Goal: Complete application form

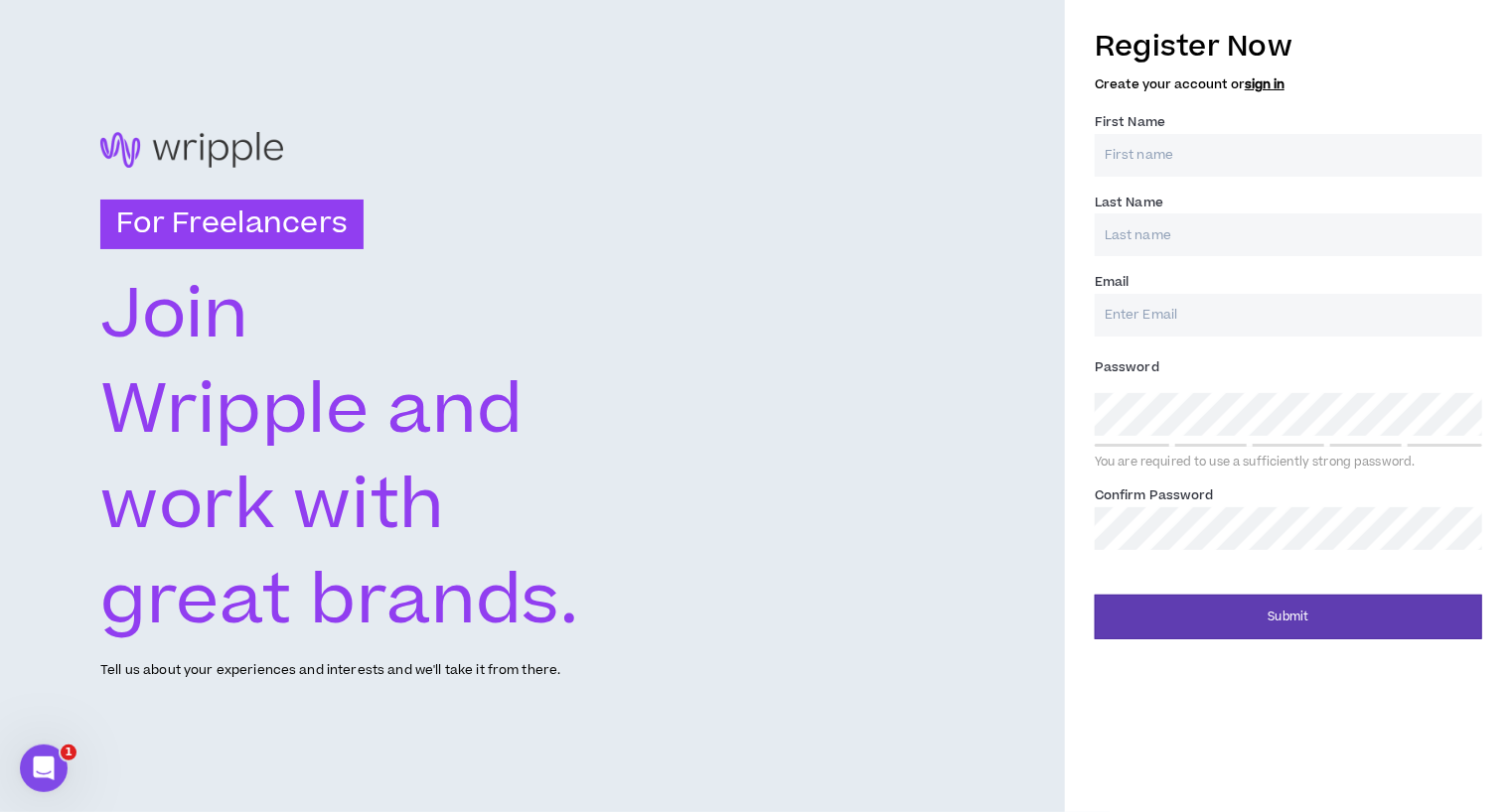
click at [1142, 154] on input "First Name *" at bounding box center [1288, 155] width 387 height 43
click at [1138, 146] on input "First Name *" at bounding box center [1288, 155] width 387 height 43
type input "[PERSON_NAME]"
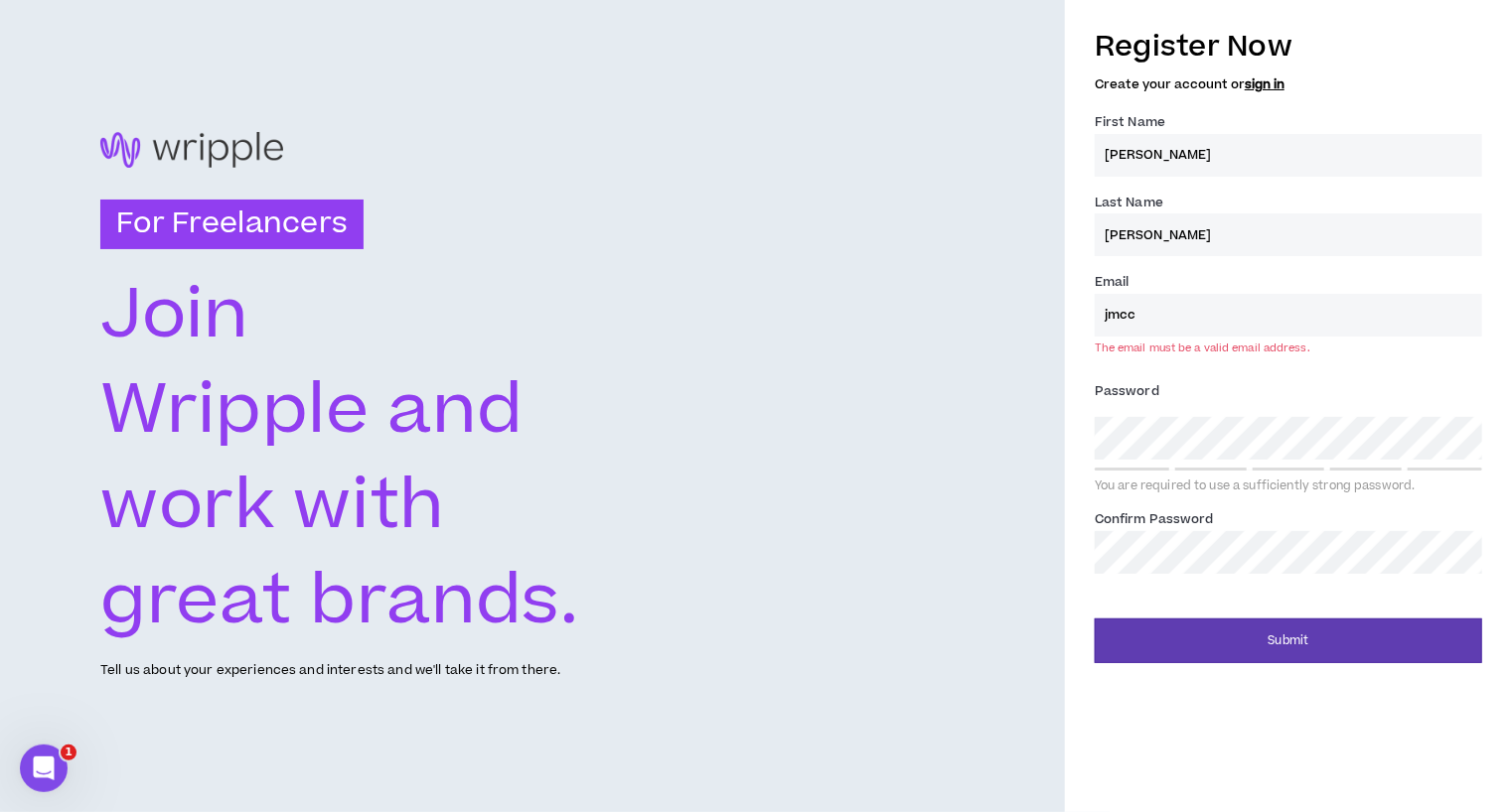
type input "[EMAIL_ADDRESS][DOMAIN_NAME]"
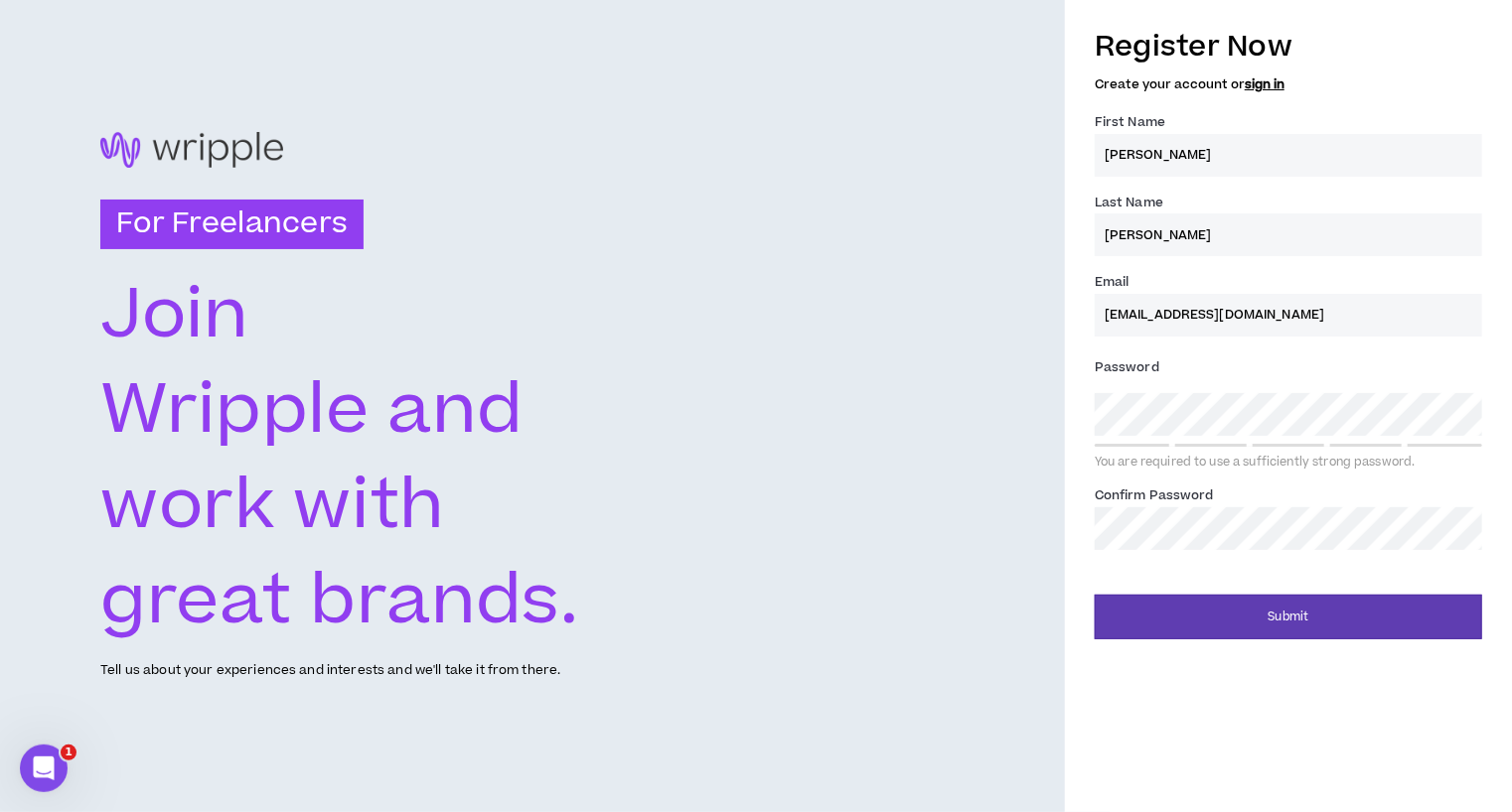
click at [1267, 92] on link "sign in" at bounding box center [1264, 85] width 40 height 18
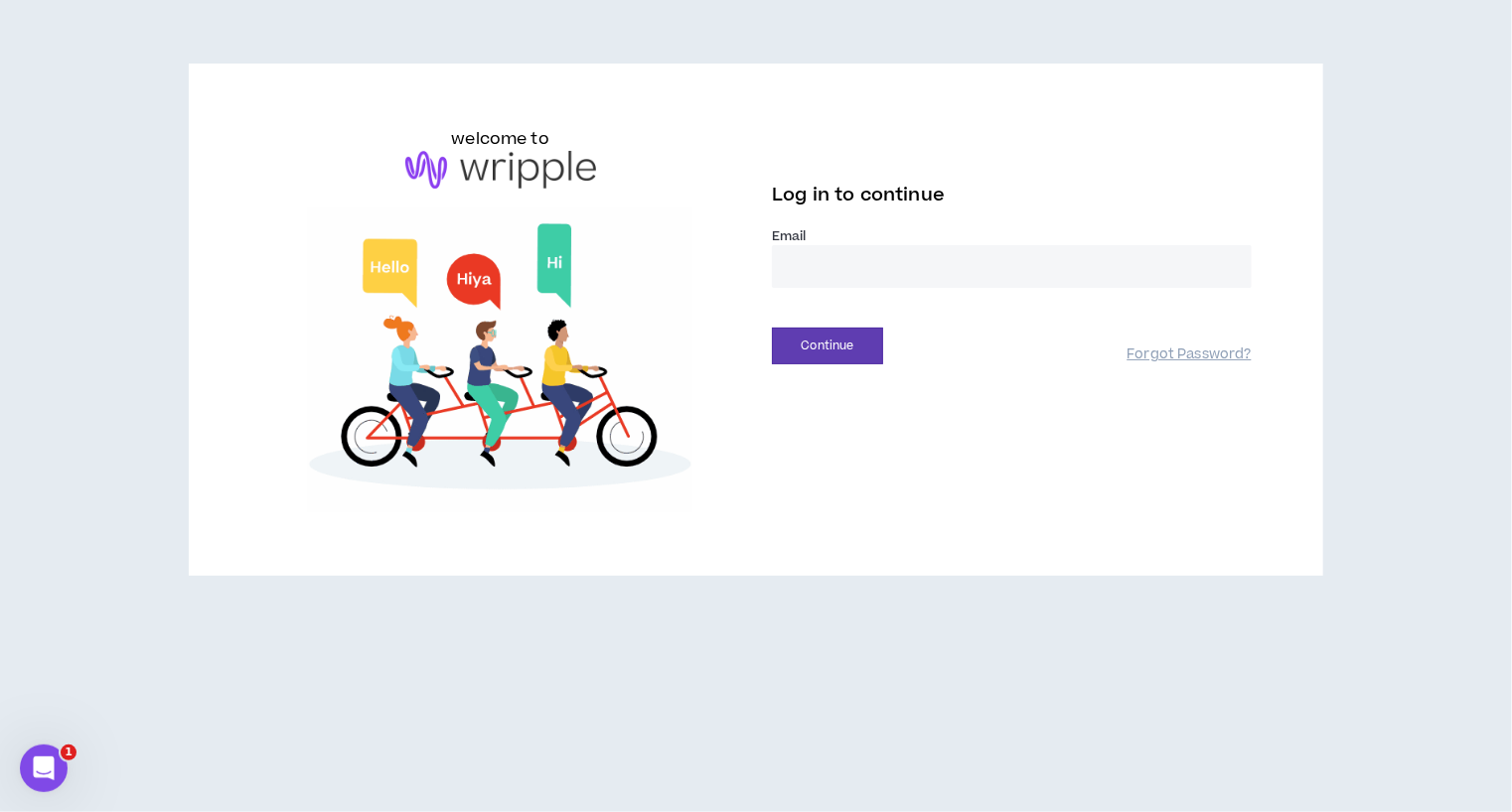
click at [858, 263] on input "email" at bounding box center [1011, 266] width 480 height 43
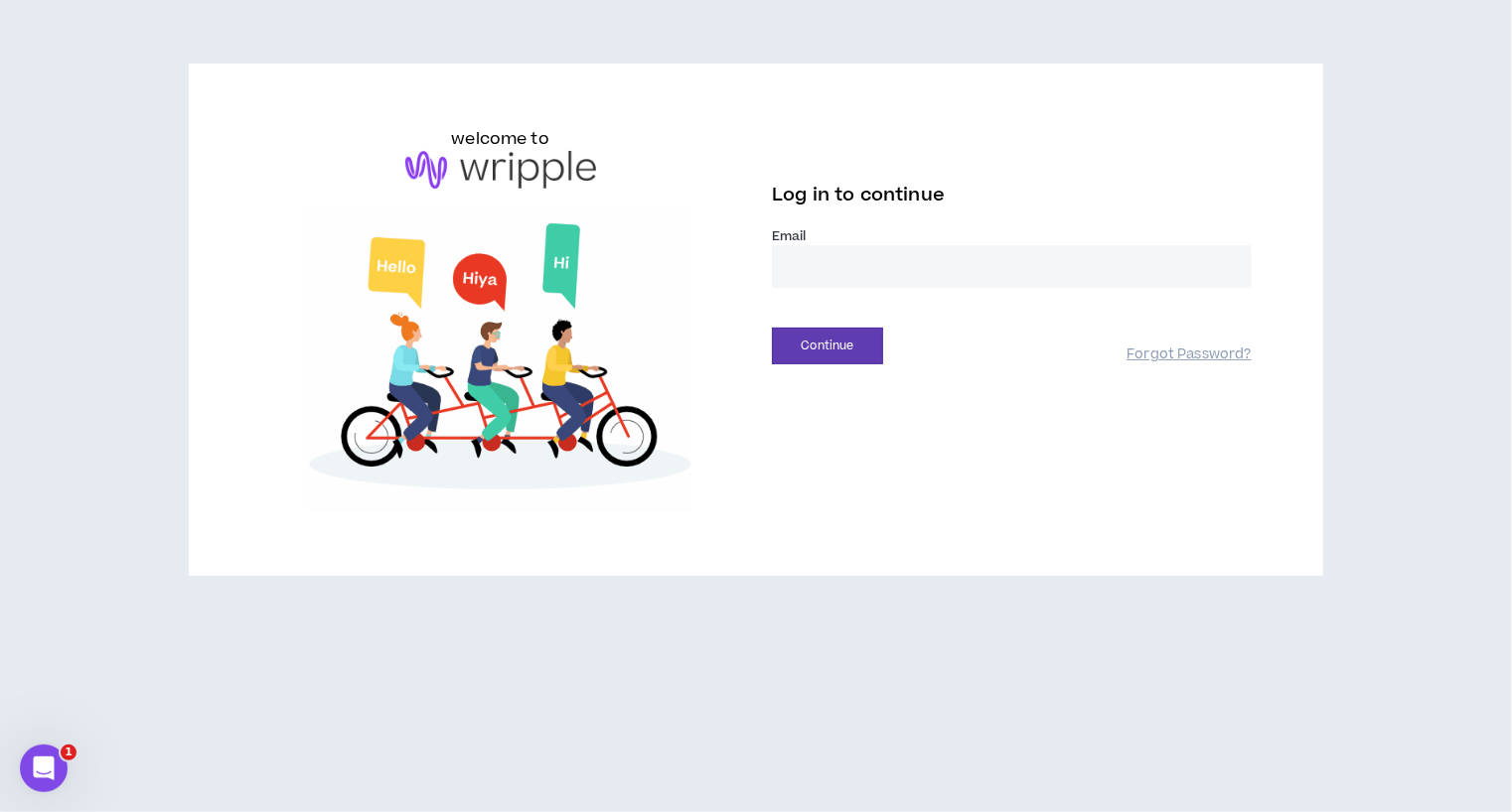
type input "**********"
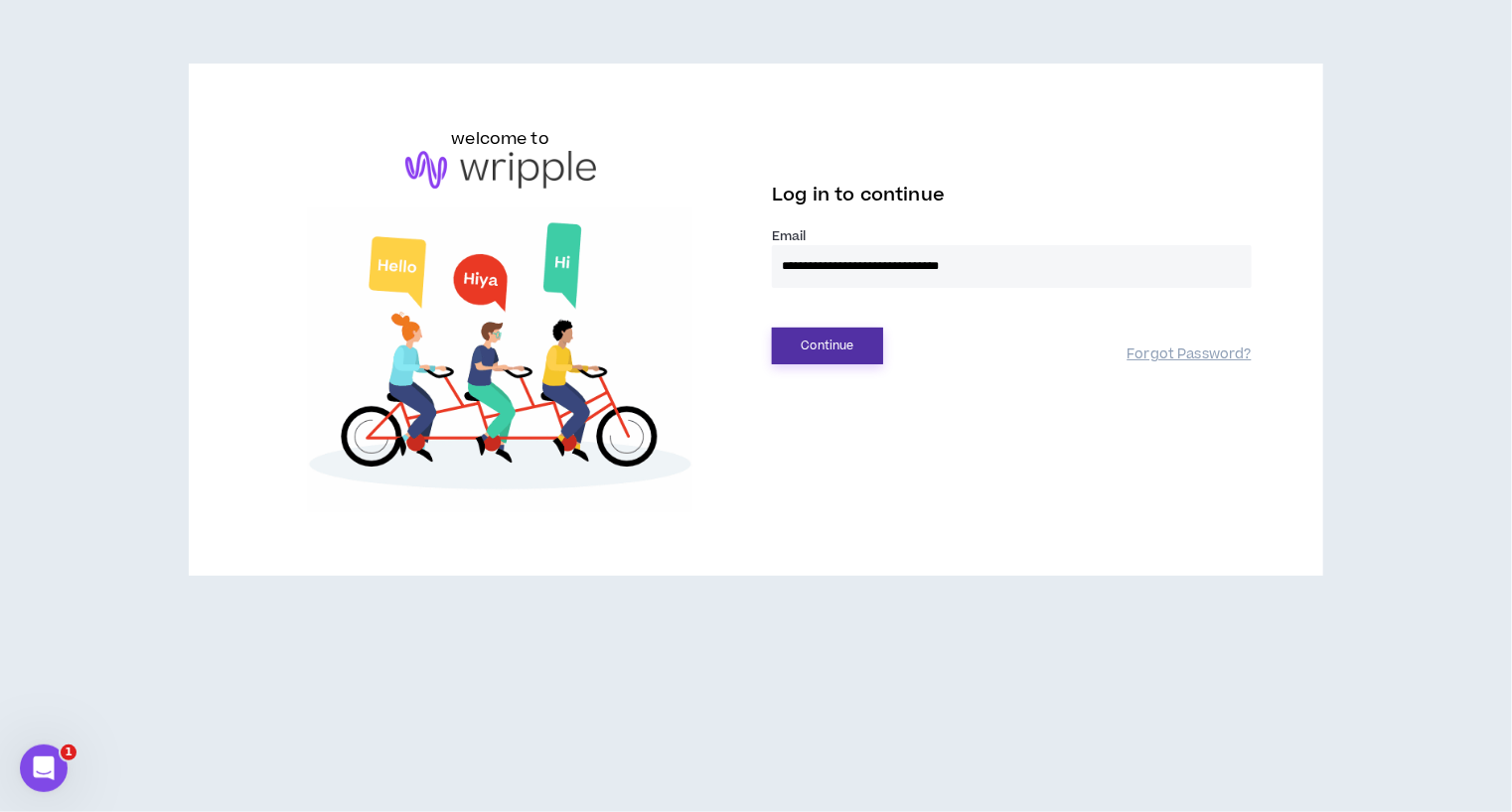
click at [808, 356] on button "Continue" at bounding box center [826, 345] width 111 height 37
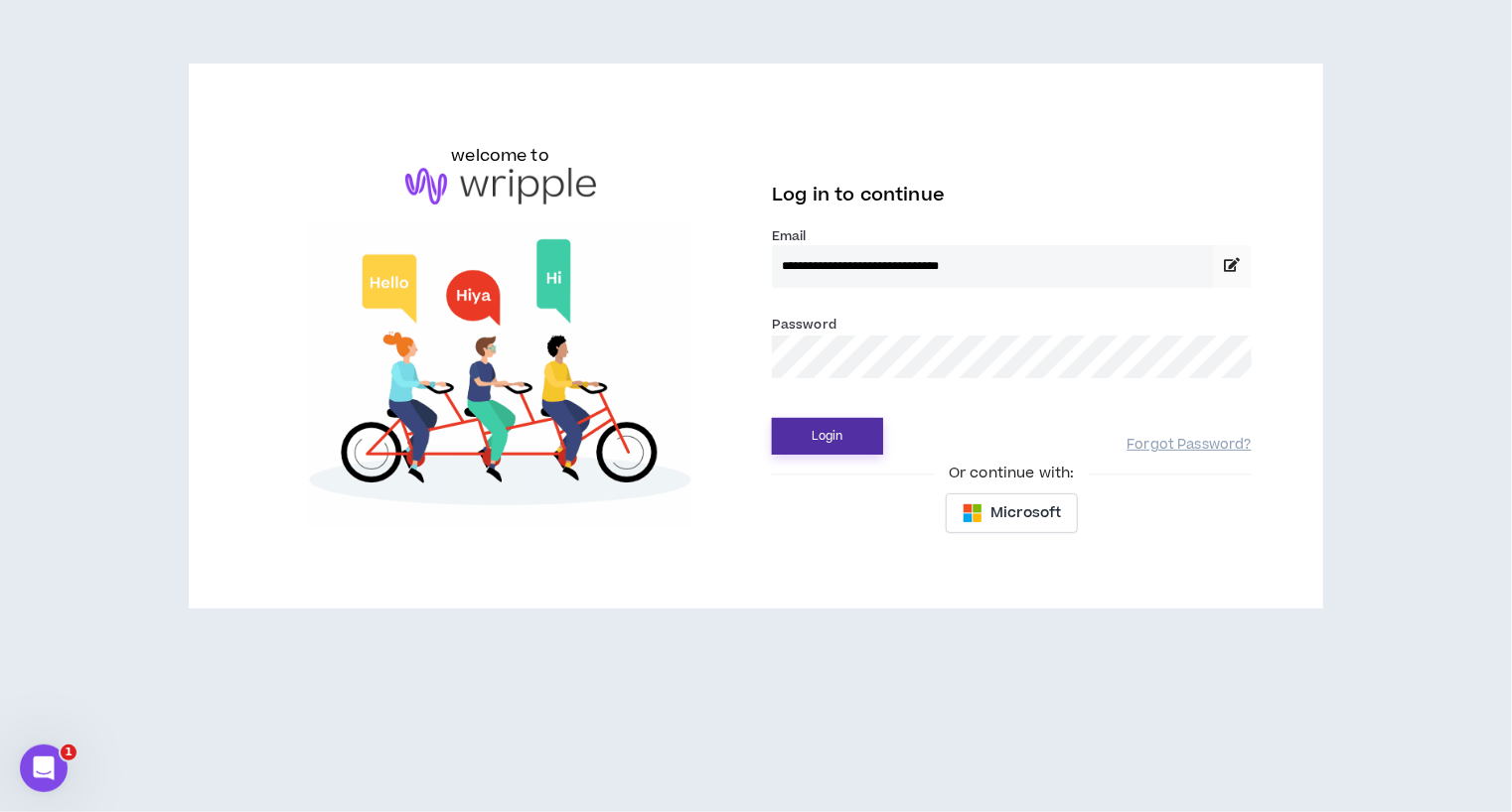
click at [834, 431] on button "Login" at bounding box center [826, 436] width 111 height 37
